Goal: Task Accomplishment & Management: Manage account settings

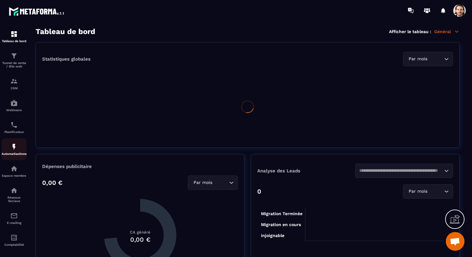
click at [13, 151] on img at bounding box center [13, 146] width 7 height 7
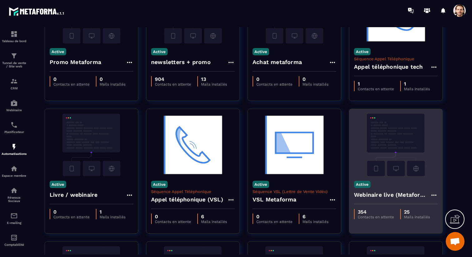
scroll to position [76, 0]
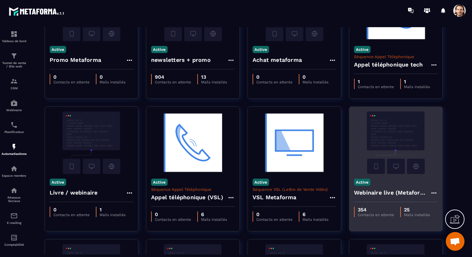
click at [381, 196] on h4 "Webinaire live (Metaforma)" at bounding box center [392, 192] width 76 height 9
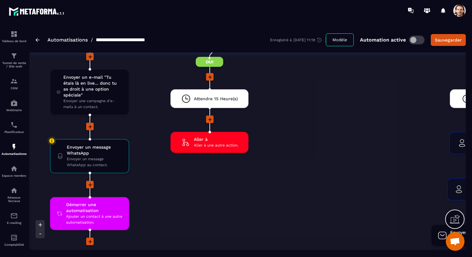
scroll to position [1887, 0]
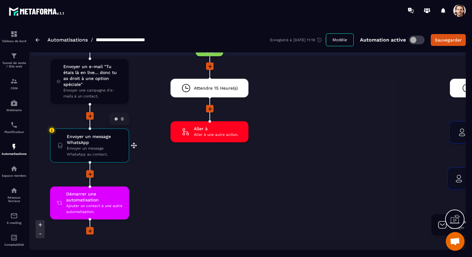
click at [86, 145] on span "Envoyer un message WhatsApp" at bounding box center [95, 140] width 56 height 12
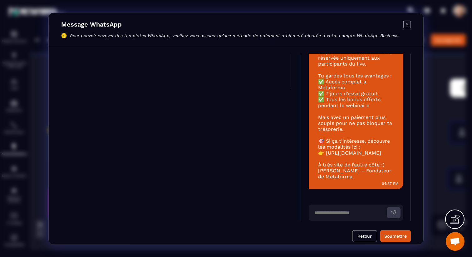
scroll to position [132, 0]
click at [409, 24] on icon "Modal window" at bounding box center [406, 23] width 7 height 7
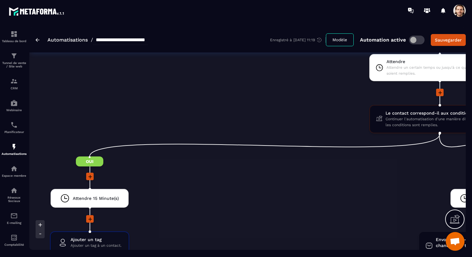
scroll to position [894, 0]
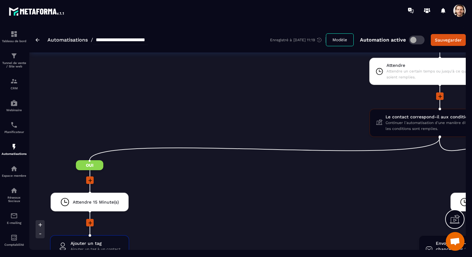
click at [65, 41] on link "Automatisations" at bounding box center [67, 40] width 40 height 6
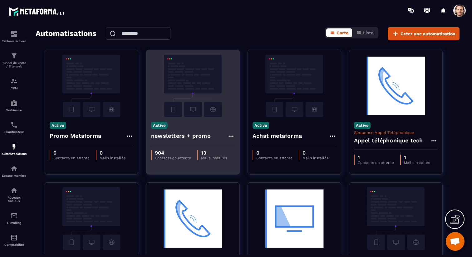
click at [192, 136] on h4 "newsletters + promo" at bounding box center [181, 135] width 60 height 9
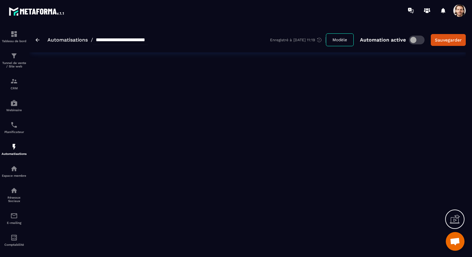
type input "**********"
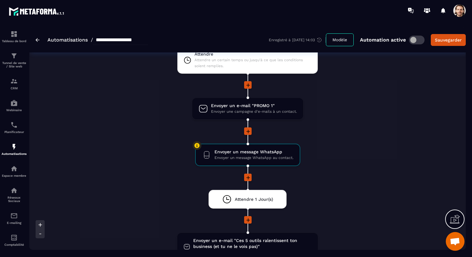
scroll to position [753, 0]
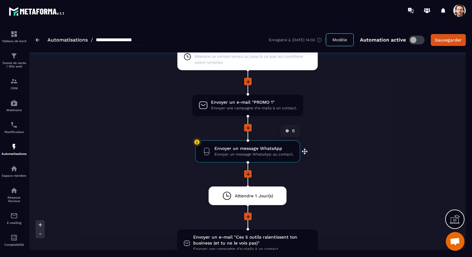
click at [251, 156] on span "Envoyer un message WhatsApp au contact." at bounding box center [254, 154] width 79 height 6
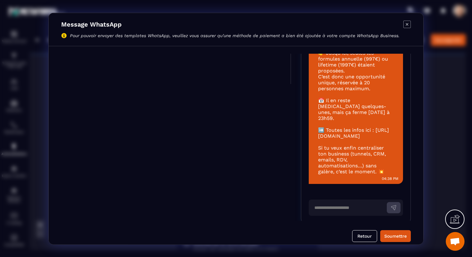
scroll to position [137, 0]
click at [409, 22] on icon "Modal window" at bounding box center [406, 23] width 7 height 7
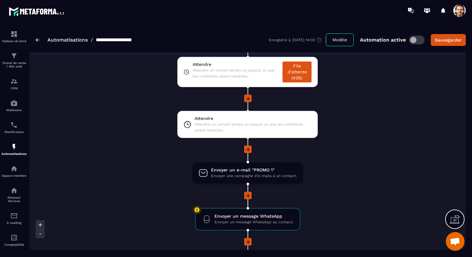
scroll to position [685, 0]
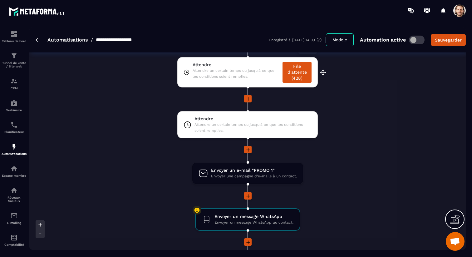
click at [247, 66] on span "Attendre" at bounding box center [236, 65] width 87 height 6
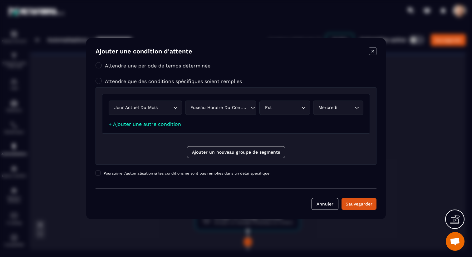
click at [372, 50] on icon "Modal window" at bounding box center [372, 50] width 7 height 7
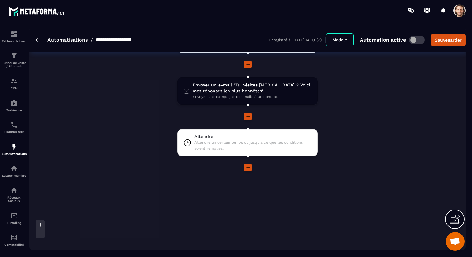
scroll to position [1382, 0]
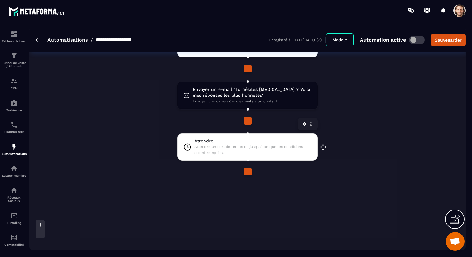
click at [243, 147] on span "Attendre un certain temps ou jusqu'à ce que les conditions soient remplies." at bounding box center [253, 150] width 117 height 12
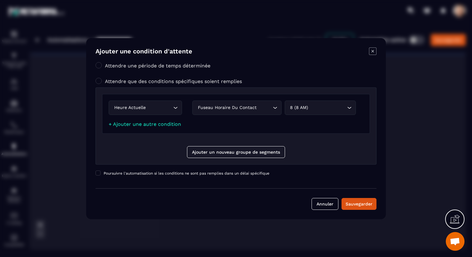
click at [373, 51] on icon "Modal window" at bounding box center [373, 51] width 2 height 2
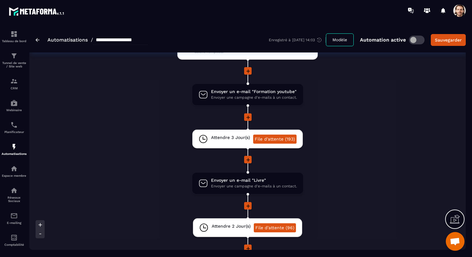
scroll to position [0, 0]
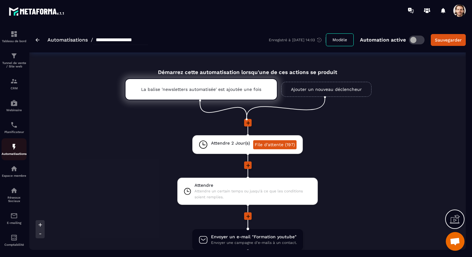
click at [13, 151] on img at bounding box center [13, 146] width 7 height 7
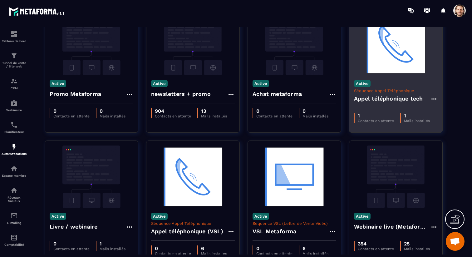
scroll to position [91, 0]
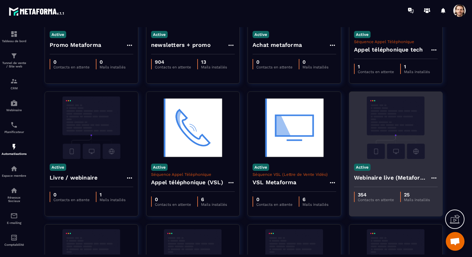
click at [382, 176] on h4 "Webinaire live (Metaforma)" at bounding box center [392, 177] width 76 height 9
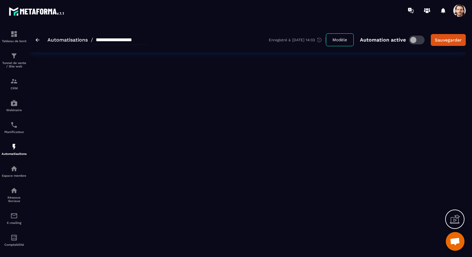
type input "**********"
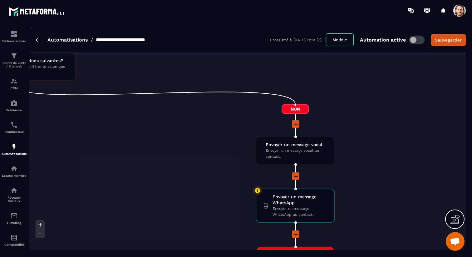
scroll to position [1700, 0]
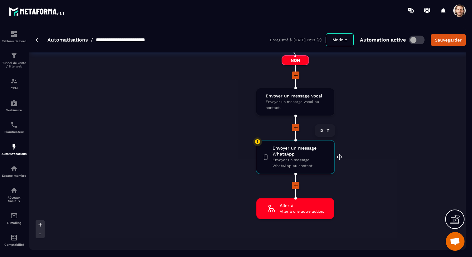
click at [311, 164] on span "Envoyer un message WhatsApp au contact." at bounding box center [301, 163] width 56 height 12
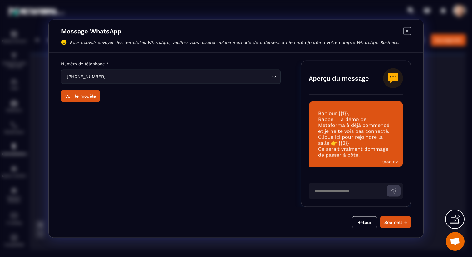
click at [407, 32] on icon "Modal window" at bounding box center [406, 30] width 7 height 7
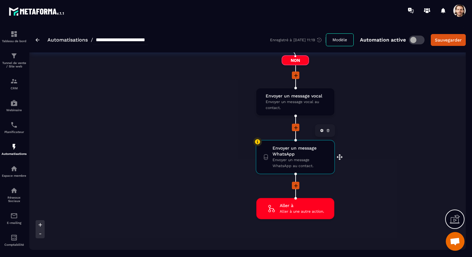
click at [329, 130] on icon at bounding box center [328, 131] width 4 height 4
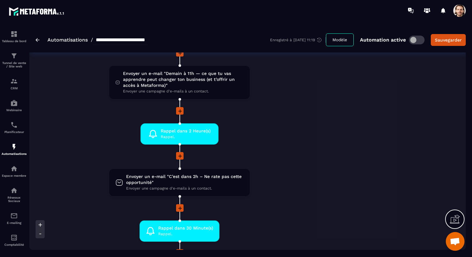
scroll to position [1210, 0]
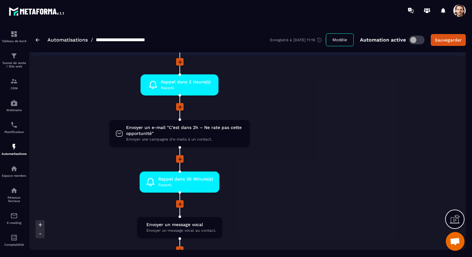
click at [458, 9] on span at bounding box center [459, 10] width 12 height 12
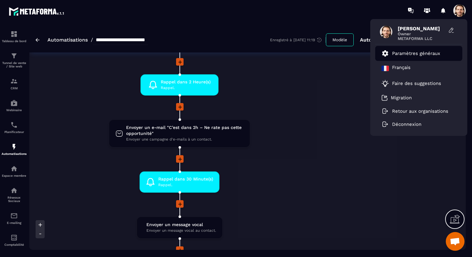
click at [430, 52] on p "Paramètres généraux" at bounding box center [416, 54] width 48 height 6
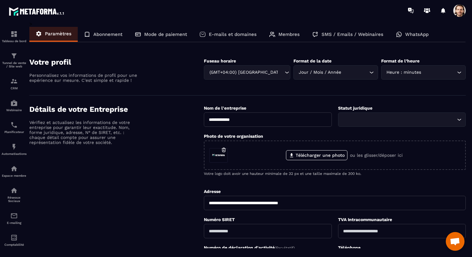
click at [413, 34] on p "WhatsApp" at bounding box center [416, 35] width 23 height 6
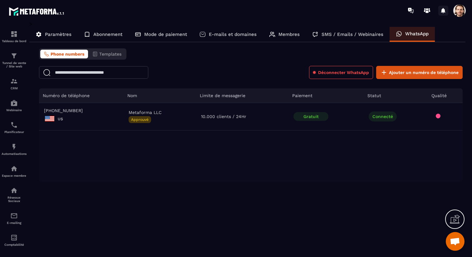
click at [443, 10] on icon at bounding box center [443, 10] width 4 height 5
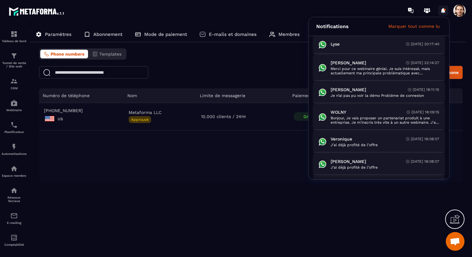
click at [443, 10] on icon at bounding box center [443, 10] width 4 height 5
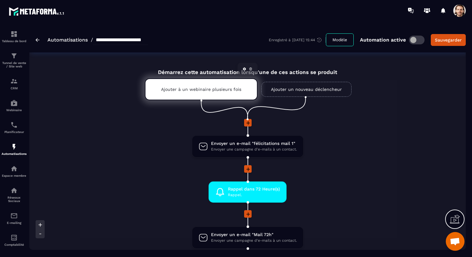
click at [179, 92] on div "Ajouter à un webinaire plusieurs fois" at bounding box center [201, 89] width 113 height 22
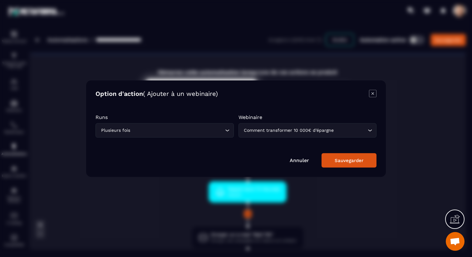
click at [371, 94] on icon "Modal window" at bounding box center [372, 93] width 7 height 7
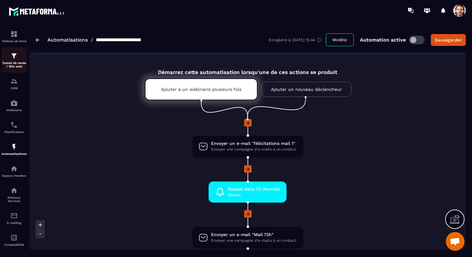
click at [18, 62] on p "Tunnel de vente / Site web" at bounding box center [14, 64] width 25 height 7
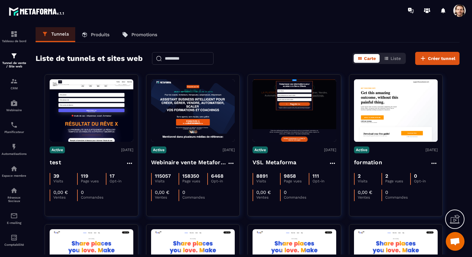
click at [460, 12] on span at bounding box center [459, 10] width 12 height 12
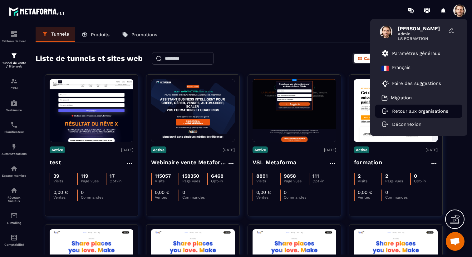
click at [421, 109] on p "Retour aux organisations" at bounding box center [420, 111] width 56 height 6
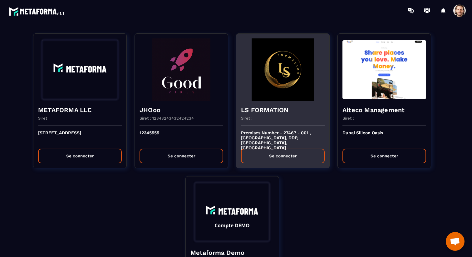
click at [265, 97] on img at bounding box center [283, 69] width 84 height 62
